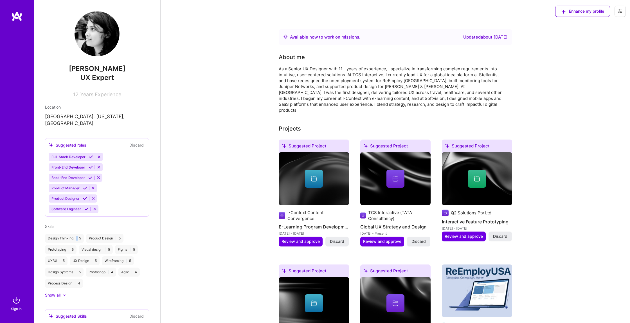
drag, startPoint x: 79, startPoint y: 232, endPoint x: 82, endPoint y: 232, distance: 3.1
click at [82, 234] on div "Design Thinking | 5" at bounding box center [64, 238] width 39 height 9
click at [17, 303] on img at bounding box center [16, 299] width 11 height 11
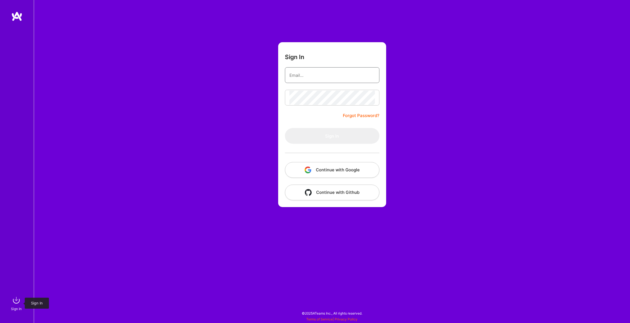
type input "[EMAIL_ADDRESS][DOMAIN_NAME]"
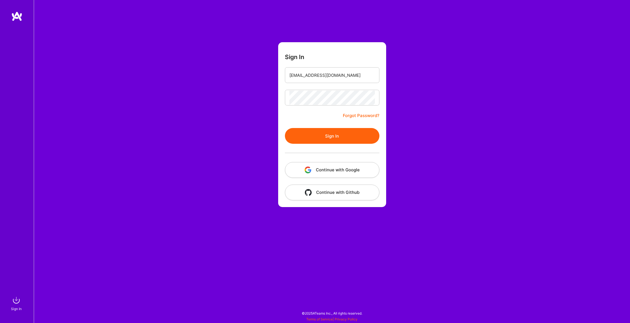
click at [324, 134] on button "Sign In" at bounding box center [332, 136] width 94 height 16
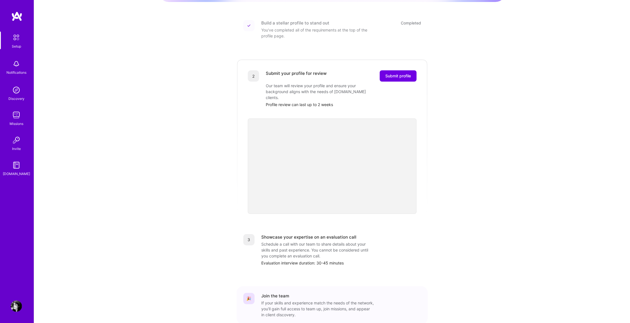
scroll to position [91, 0]
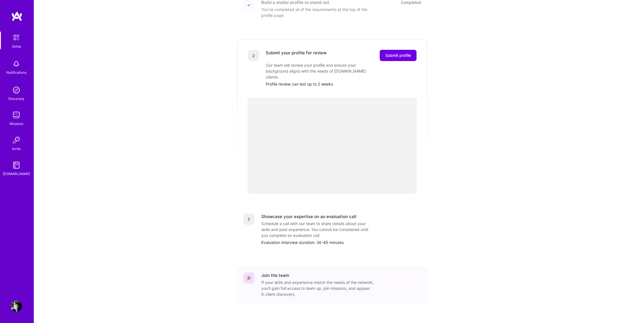
click at [248, 213] on div "3" at bounding box center [248, 218] width 11 height 11
click at [409, 53] on span "Submit profile" at bounding box center [398, 56] width 26 height 6
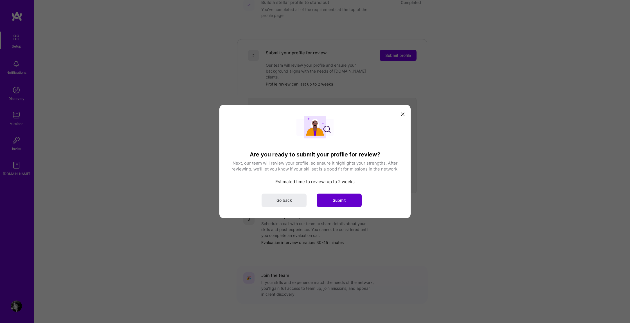
click at [333, 200] on span "Submit" at bounding box center [339, 200] width 13 height 6
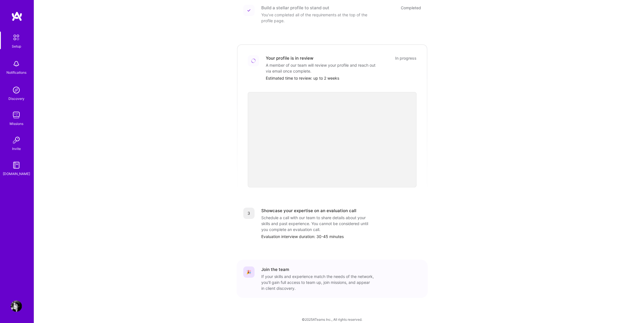
click at [13, 144] on img at bounding box center [16, 139] width 11 height 11
